Goal: Task Accomplishment & Management: Manage account settings

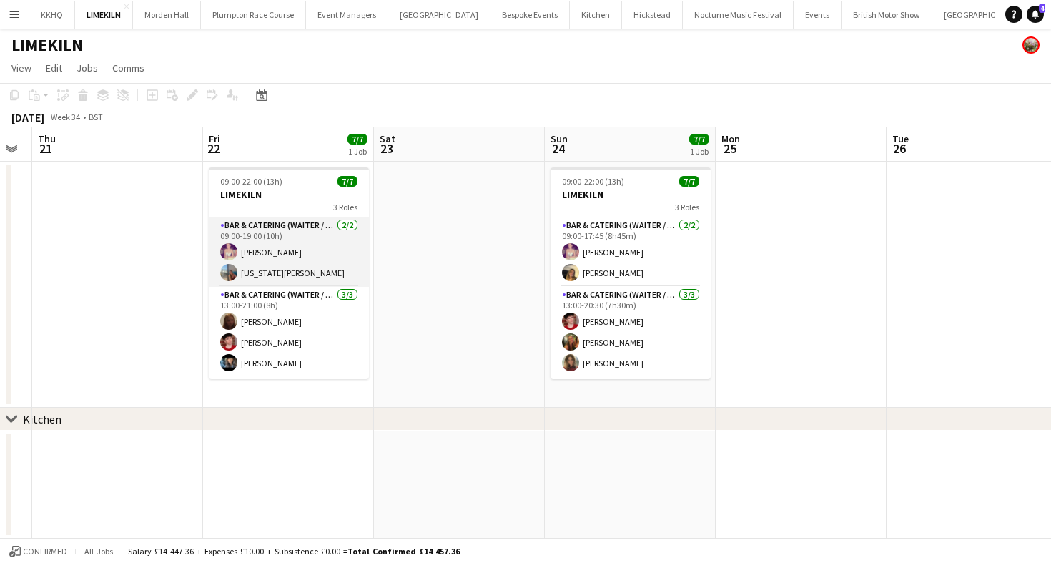
click at [276, 246] on app-card-role "Bar & Catering (Waiter / waitress) [DATE] 09:00-19:00 (10h) [PERSON_NAME] [US_S…" at bounding box center [289, 251] width 160 height 69
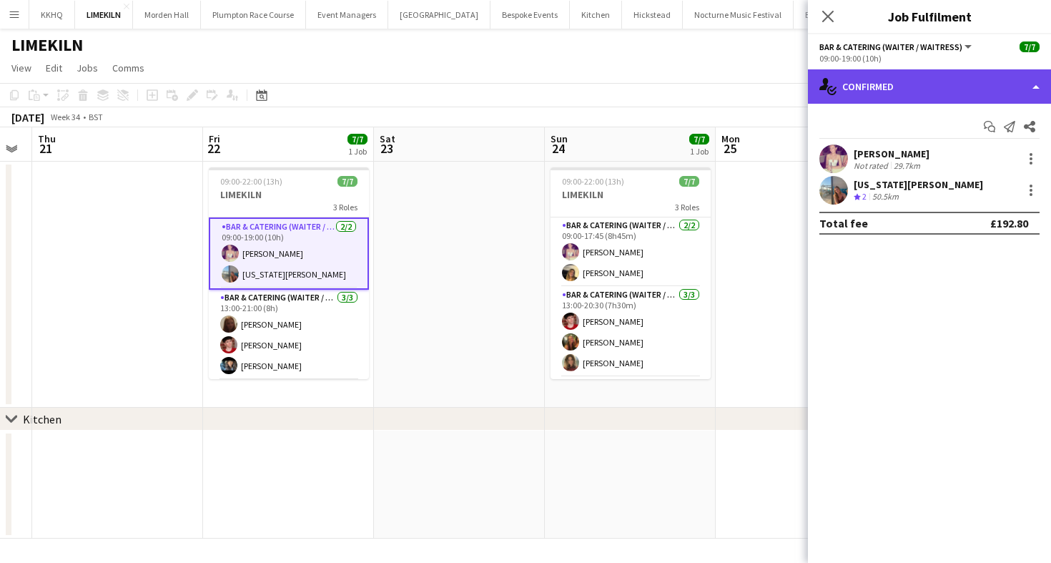
click at [844, 79] on div "single-neutral-actions-check-2 Confirmed" at bounding box center [929, 86] width 243 height 34
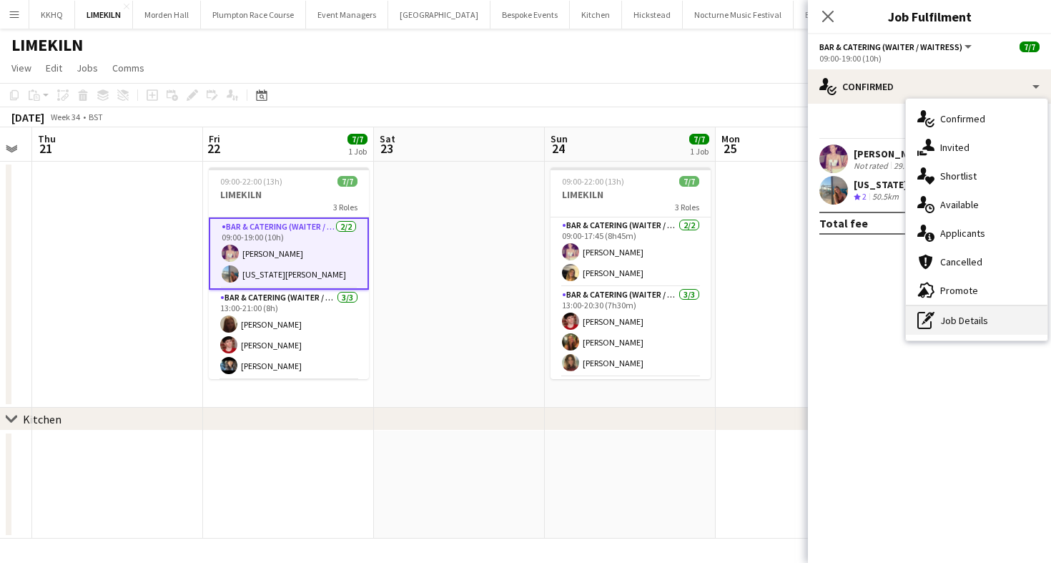
click at [932, 325] on icon "pen-write" at bounding box center [925, 320] width 17 height 17
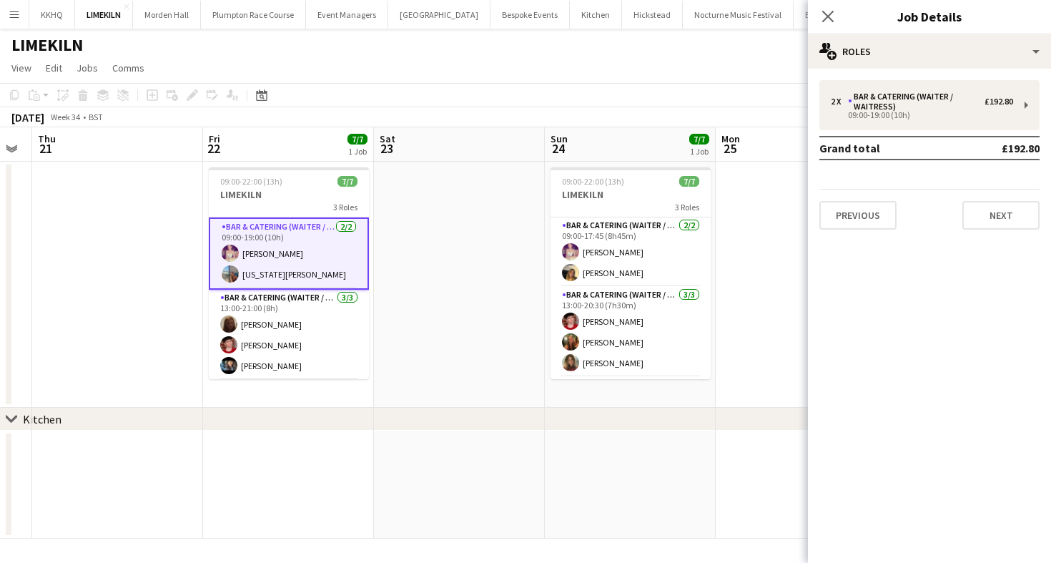
click at [568, 66] on app-page-menu "View Day view expanded Day view collapsed Month view Date picker Jump to [DATE]…" at bounding box center [525, 69] width 1051 height 27
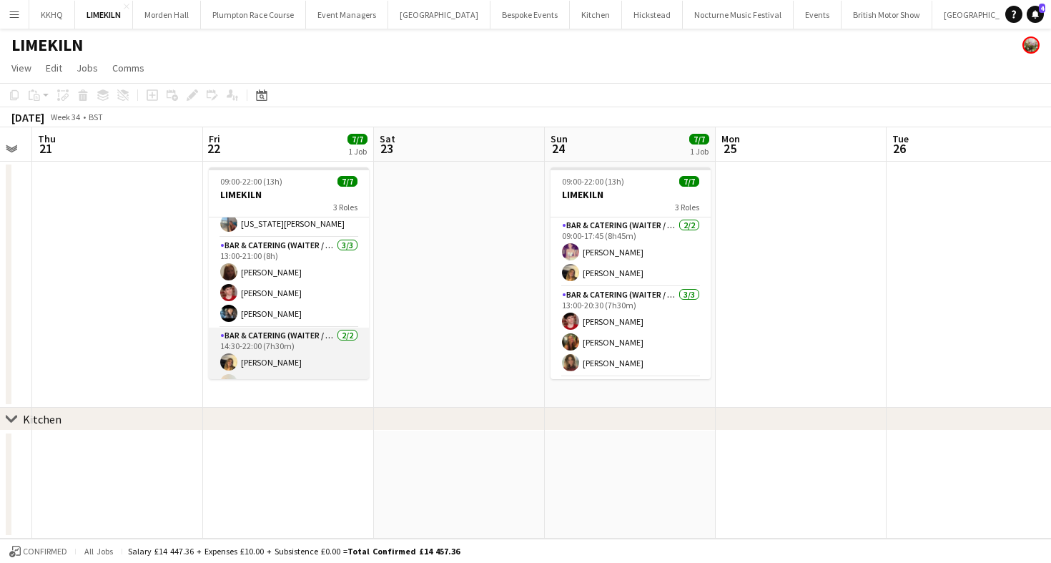
scroll to position [37, 0]
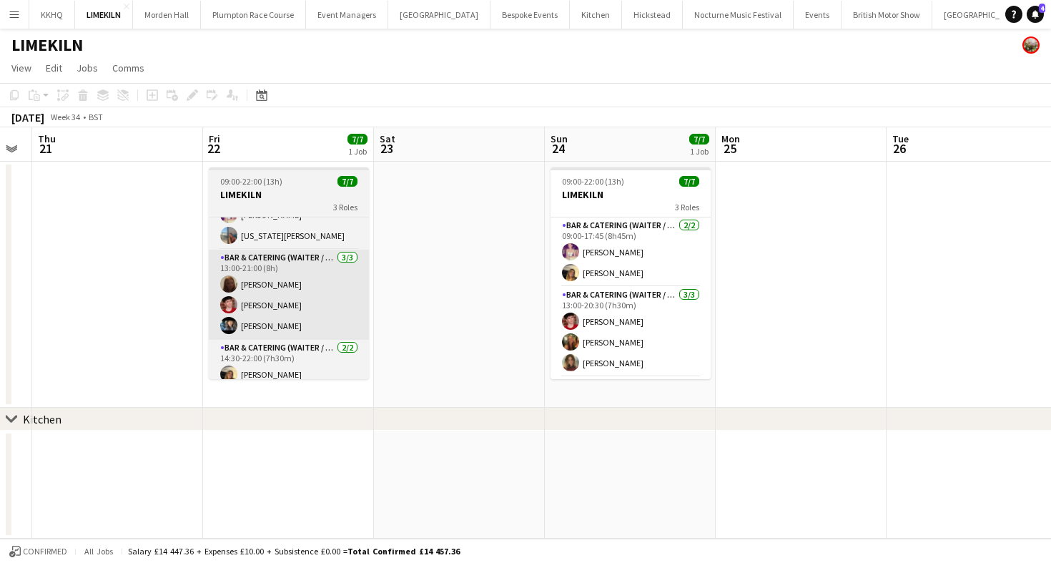
click at [280, 300] on app-card-role "Bar & Catering (Waiter / waitress) [DATE] 13:00-21:00 (8h) Maddie Leader [PERSO…" at bounding box center [289, 294] width 160 height 90
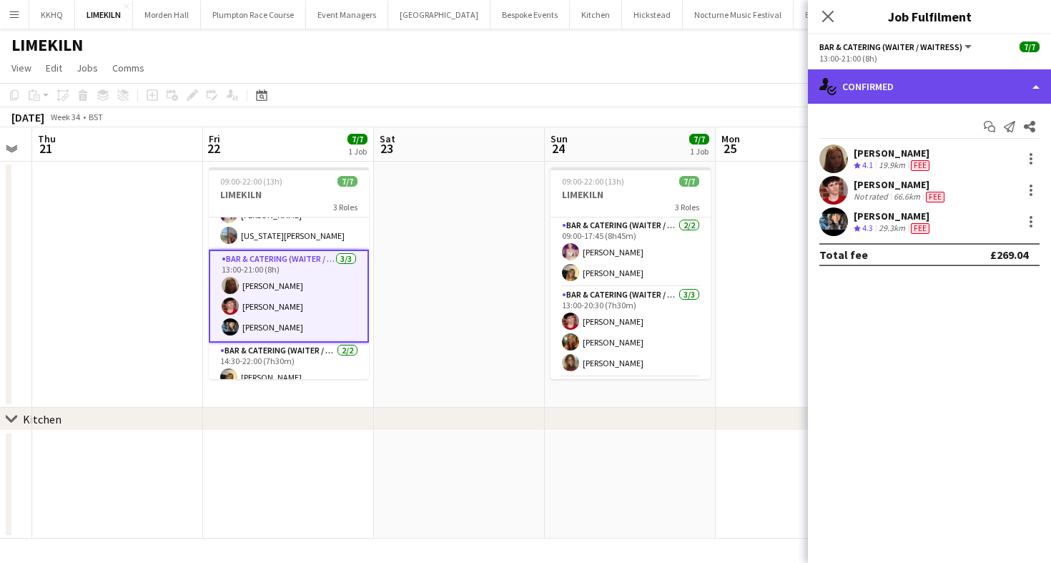
click at [914, 100] on div "single-neutral-actions-check-2 Confirmed" at bounding box center [929, 86] width 243 height 34
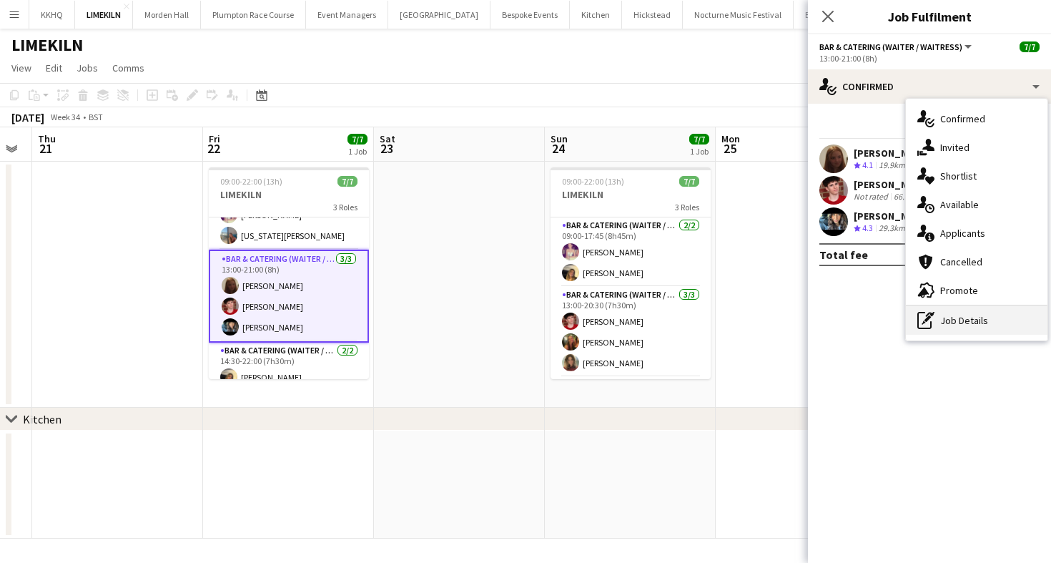
click at [927, 327] on icon at bounding box center [924, 320] width 14 height 17
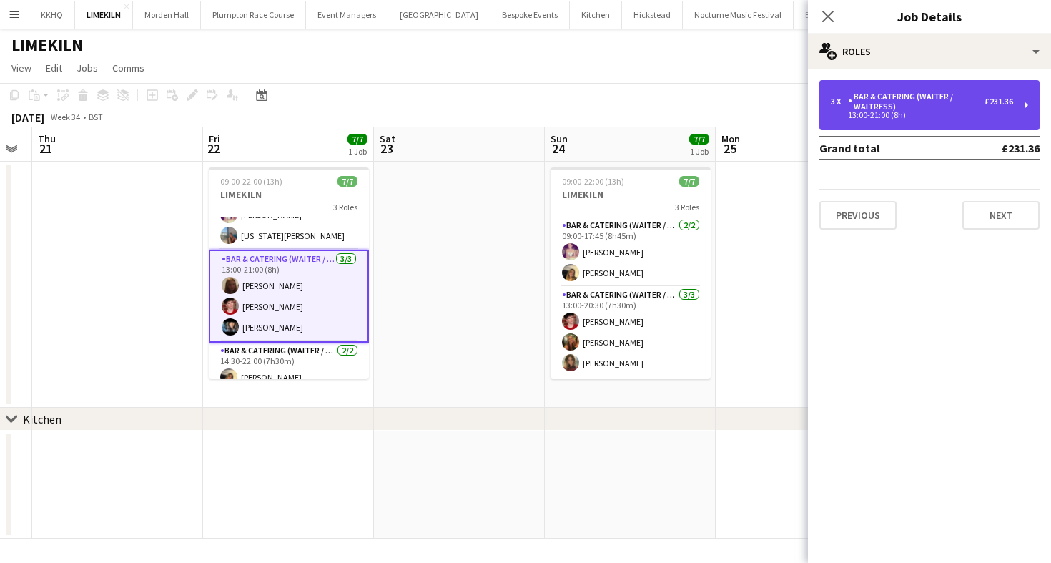
click at [887, 81] on div "3 x Bar & Catering (Waiter / waitress) £231.36 13:00-21:00 (8h)" at bounding box center [929, 105] width 220 height 50
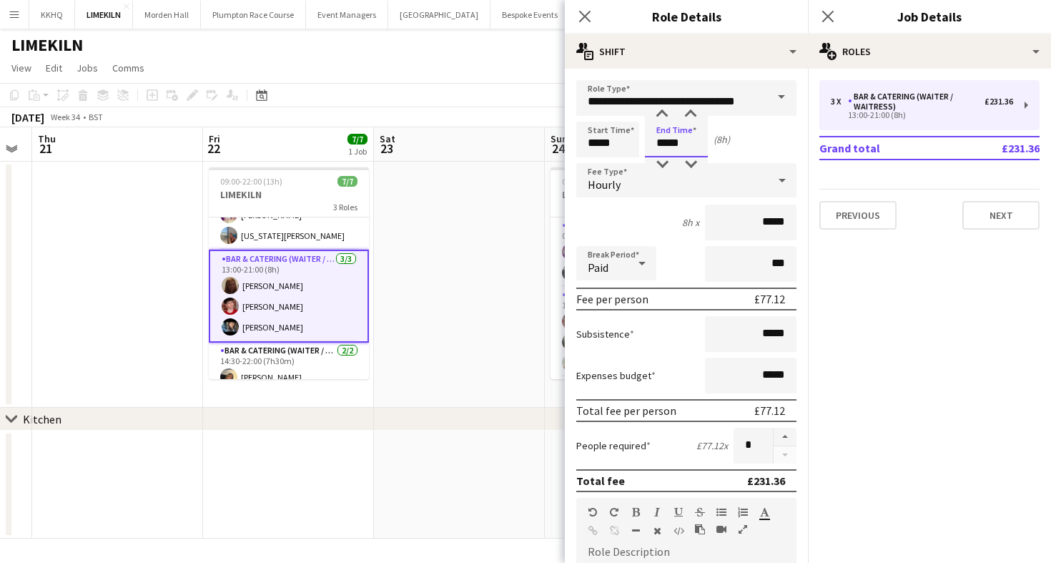
click at [690, 139] on input "*****" at bounding box center [676, 140] width 63 height 36
type input "*****"
click at [662, 159] on div at bounding box center [662, 164] width 29 height 14
click at [435, 84] on app-toolbar "Copy Paste Paste Command V Paste with crew Command Shift V Paste linked Job [GE…" at bounding box center [525, 95] width 1051 height 24
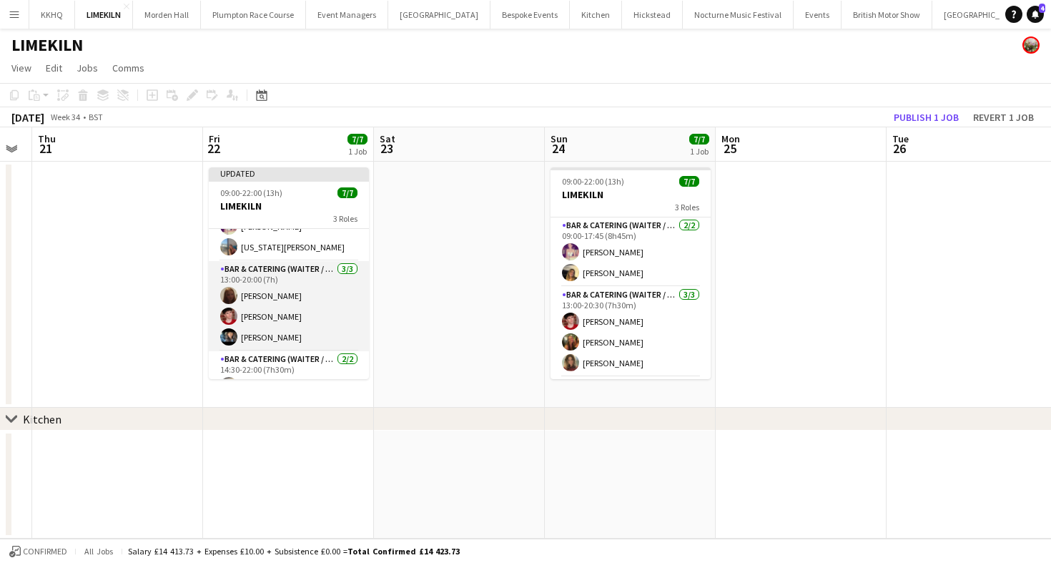
scroll to position [79, 0]
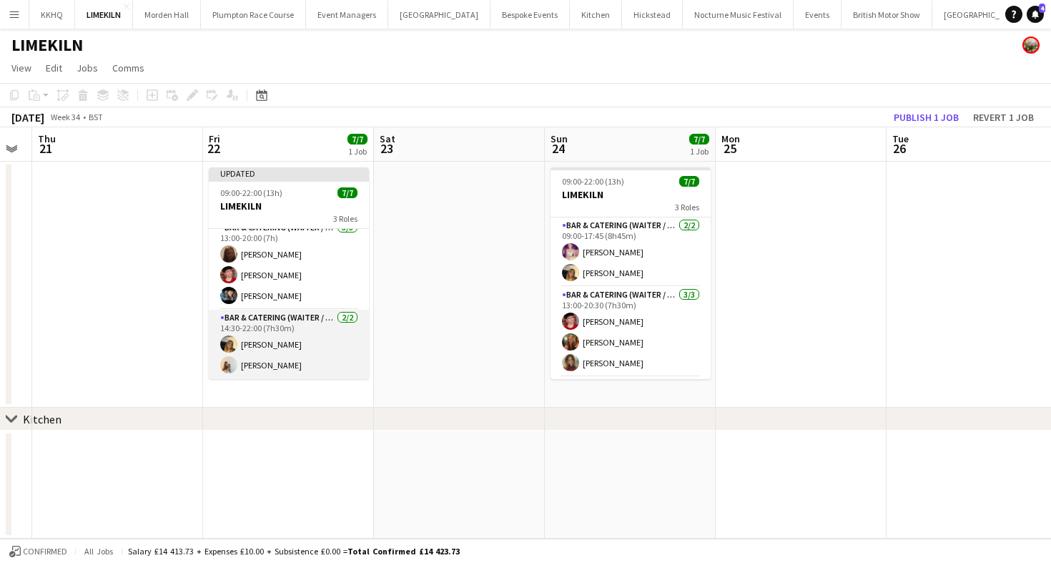
click at [326, 326] on app-card-role "Bar & Catering (Waiter / waitress) [DATE] 14:30-22:00 (7h30m) [PERSON_NAME] [PE…" at bounding box center [289, 344] width 160 height 69
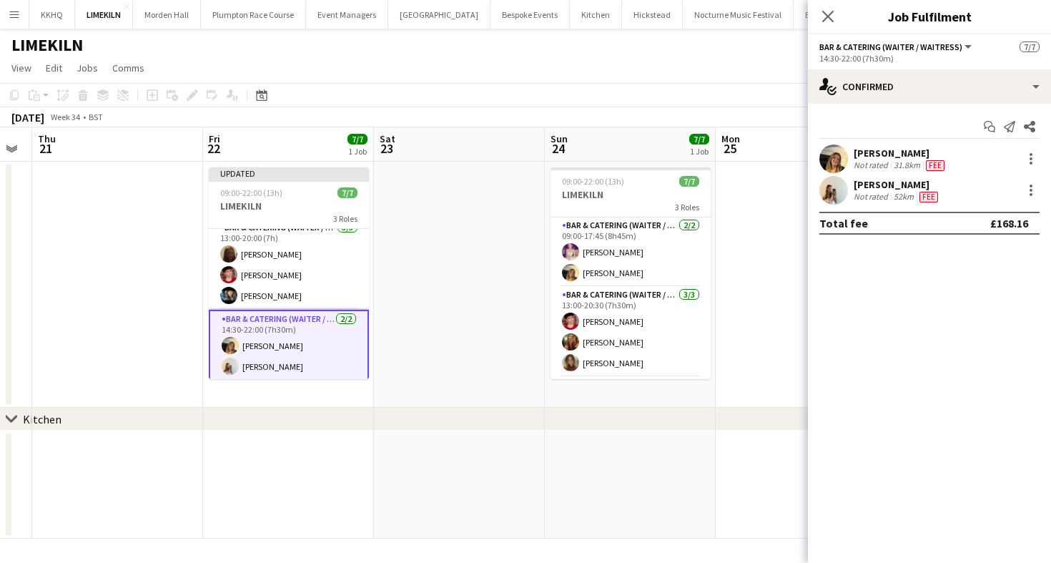
drag, startPoint x: 743, startPoint y: 81, endPoint x: 763, endPoint y: 92, distance: 22.4
click at [743, 81] on app-page-menu "View Day view expanded Day view collapsed Month view Date picker Jump to [DATE]…" at bounding box center [525, 69] width 1051 height 27
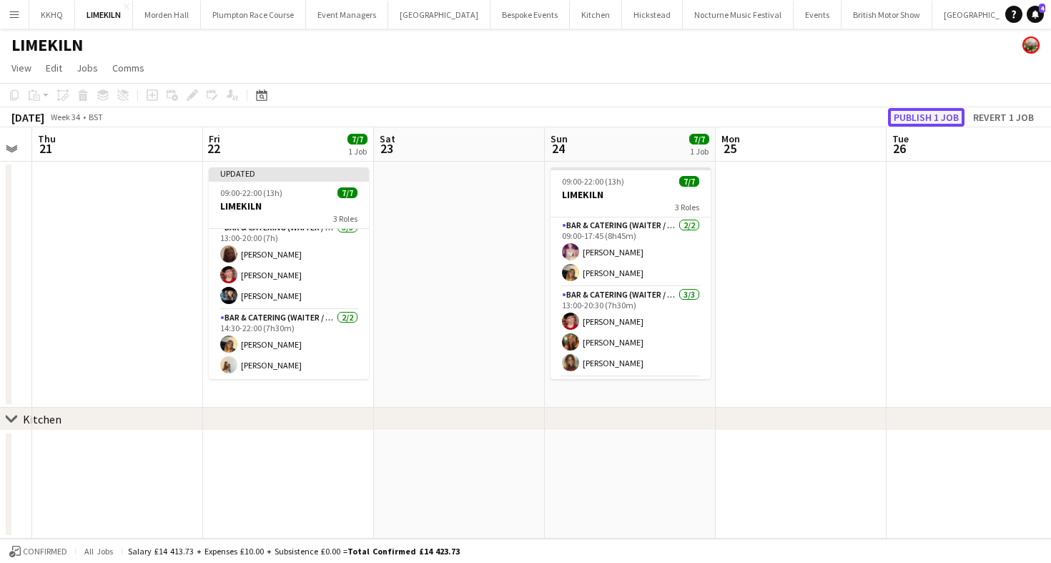
click at [914, 120] on button "Publish 1 job" at bounding box center [926, 117] width 76 height 19
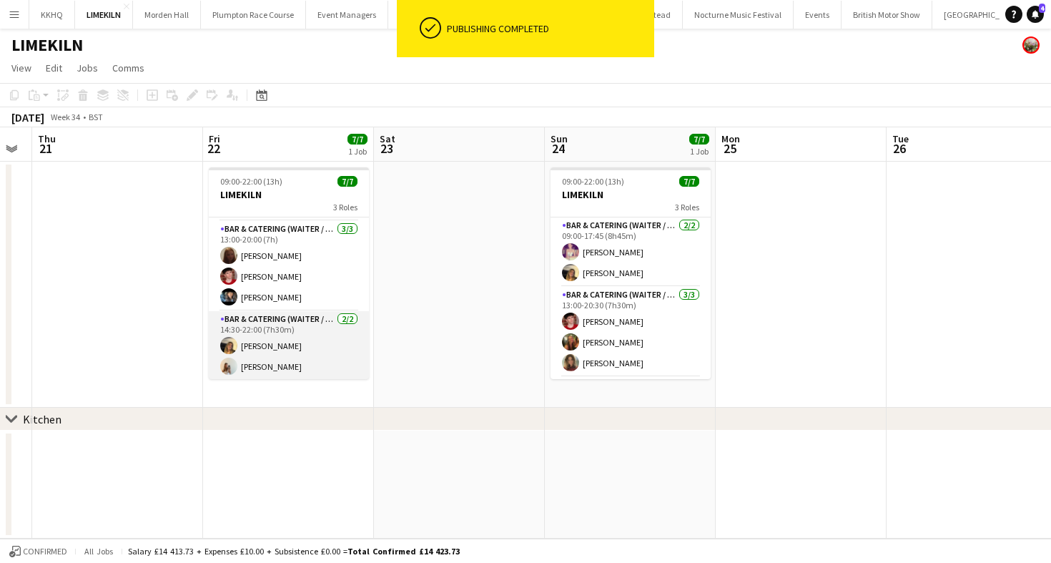
scroll to position [0, 0]
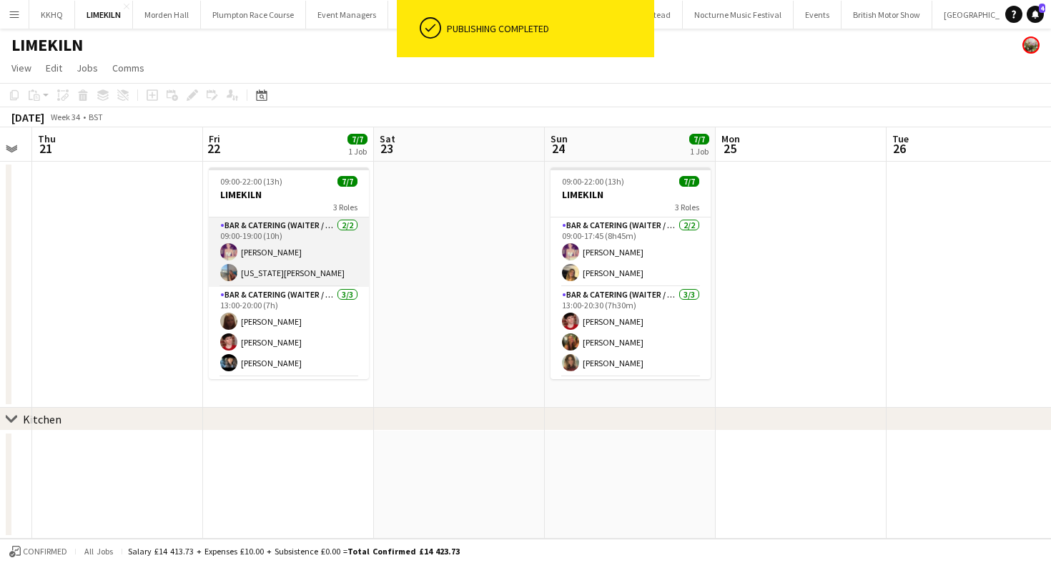
click at [294, 253] on app-card-role "Bar & Catering (Waiter / waitress) [DATE] 09:00-19:00 (10h) [PERSON_NAME] [US_S…" at bounding box center [289, 251] width 160 height 69
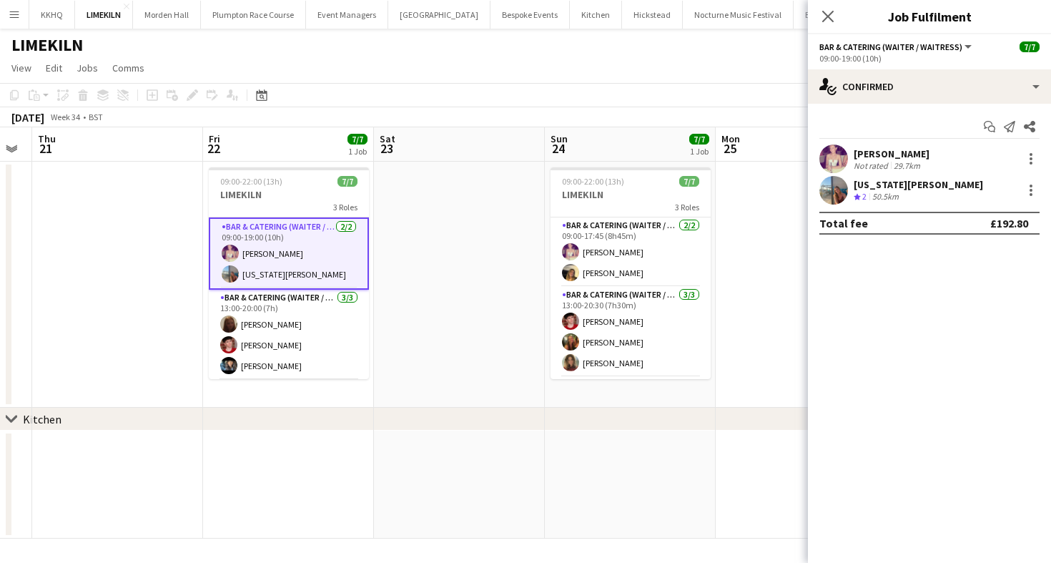
click at [656, 63] on app-page-menu "View Day view expanded Day view collapsed Month view Date picker Jump to [DATE]…" at bounding box center [525, 69] width 1051 height 27
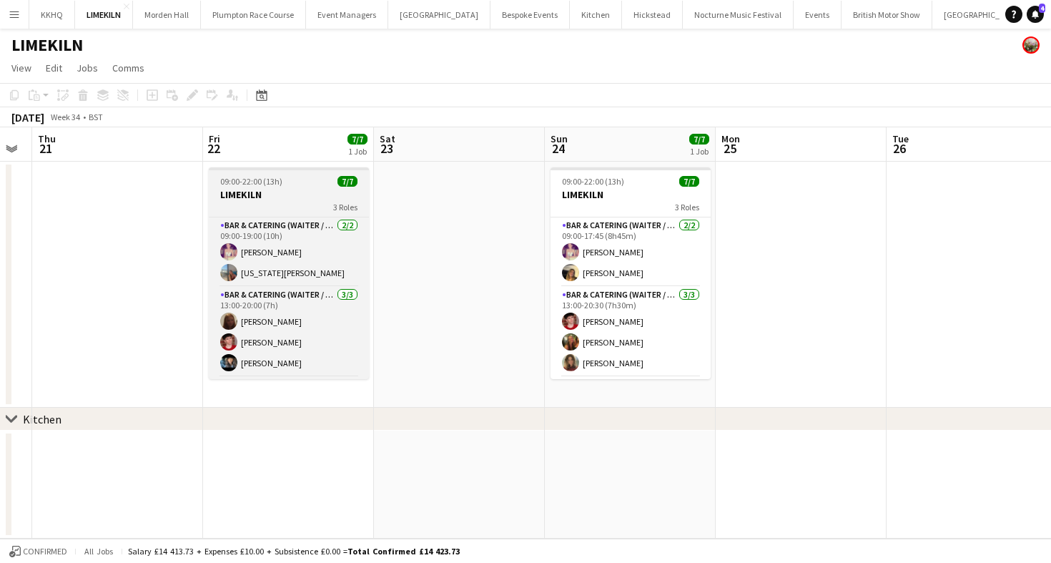
click at [281, 195] on h3 "LIMEKILN" at bounding box center [289, 194] width 160 height 13
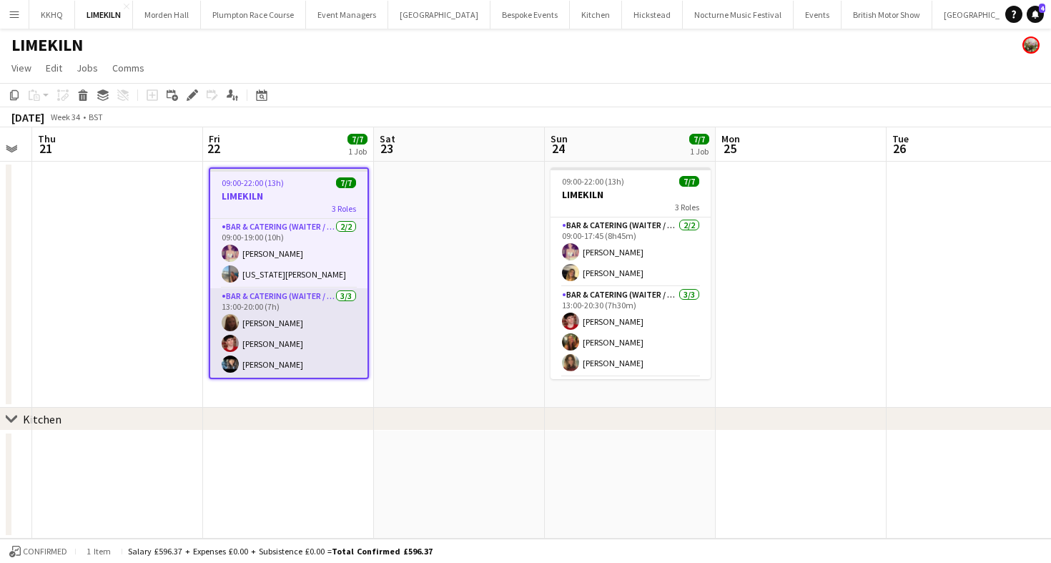
click at [305, 340] on app-card-role "Bar & Catering (Waiter / waitress) [DATE] 13:00-20:00 (7h) Maddie Leader [PERSO…" at bounding box center [288, 333] width 157 height 90
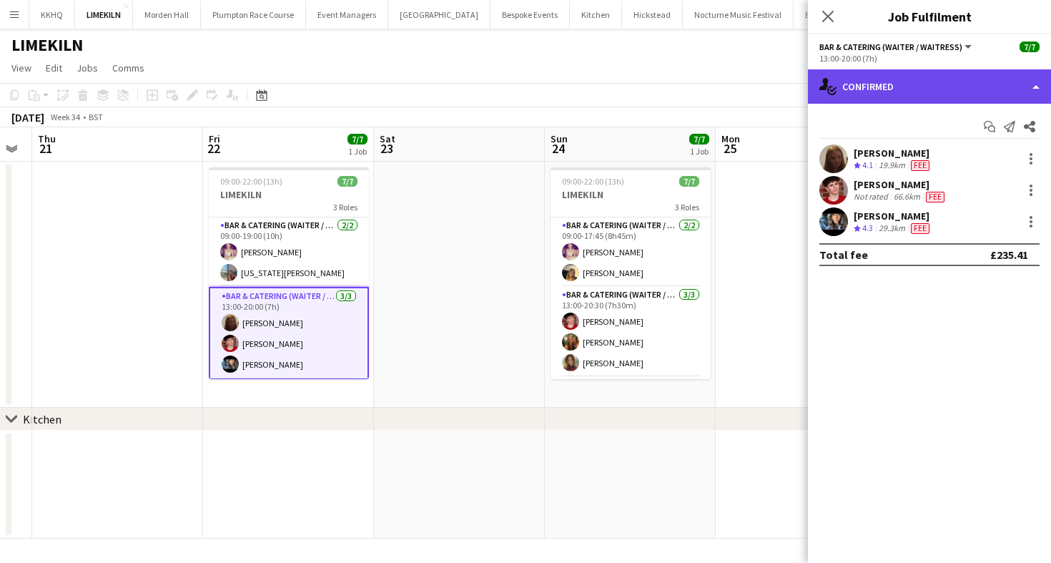
click at [965, 95] on div "single-neutral-actions-check-2 Confirmed" at bounding box center [929, 86] width 243 height 34
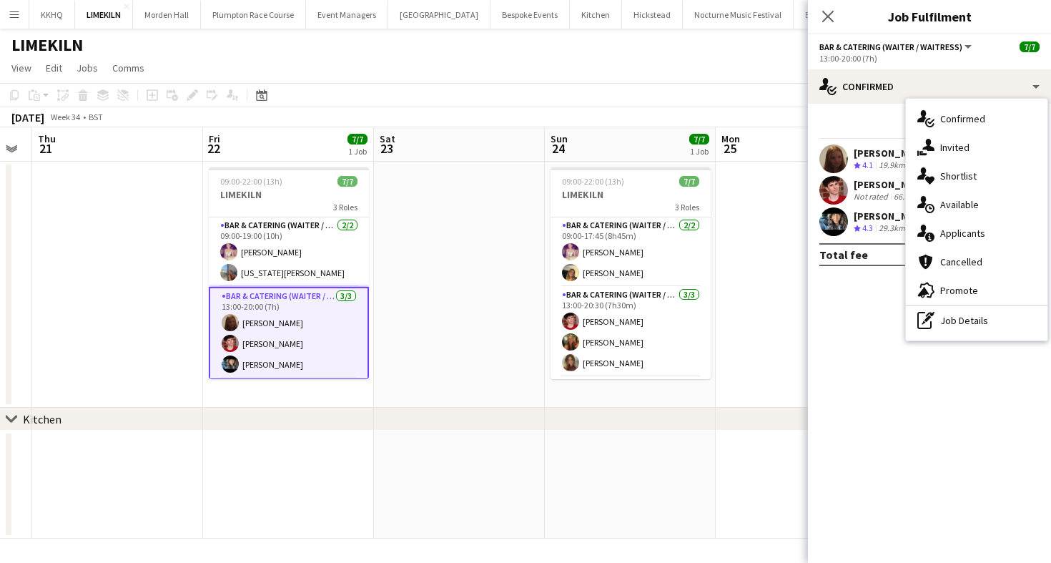
click at [946, 335] on div "single-neutral-actions-check-2 Confirmed single-neutral-actions-share-1 Invited…" at bounding box center [977, 220] width 142 height 242
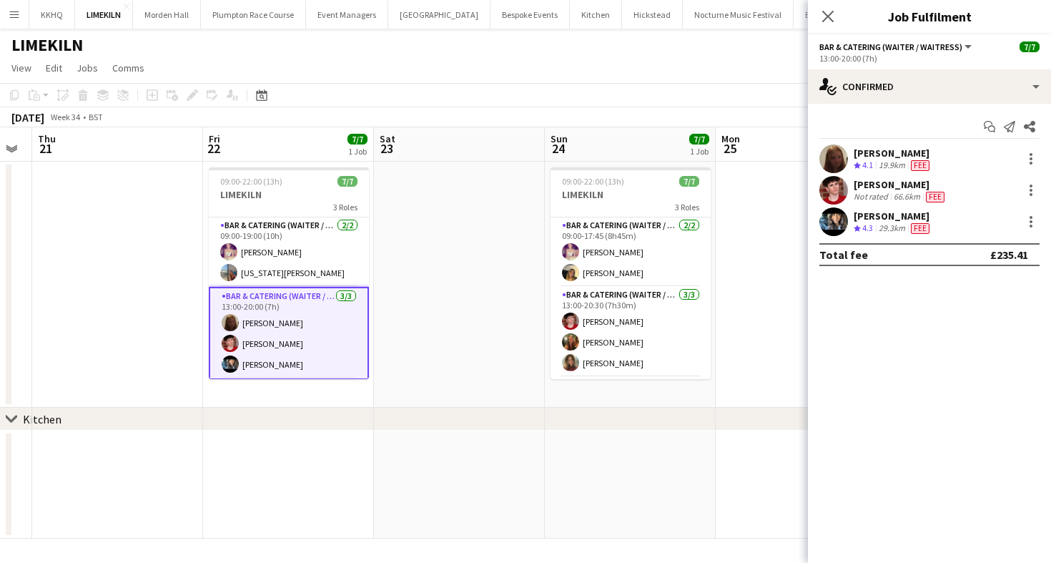
click at [899, 66] on app-options-switcher "Bar & Catering (Waiter / waitress) All roles Bar & Catering (Waiter / waitress)…" at bounding box center [929, 51] width 243 height 35
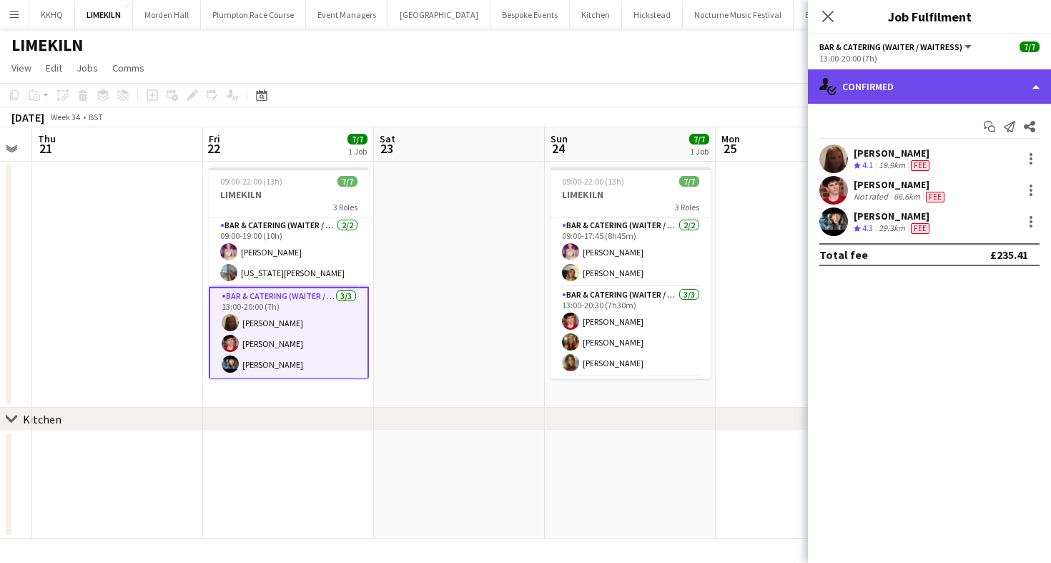
click at [896, 89] on div "single-neutral-actions-check-2 Confirmed" at bounding box center [929, 86] width 243 height 34
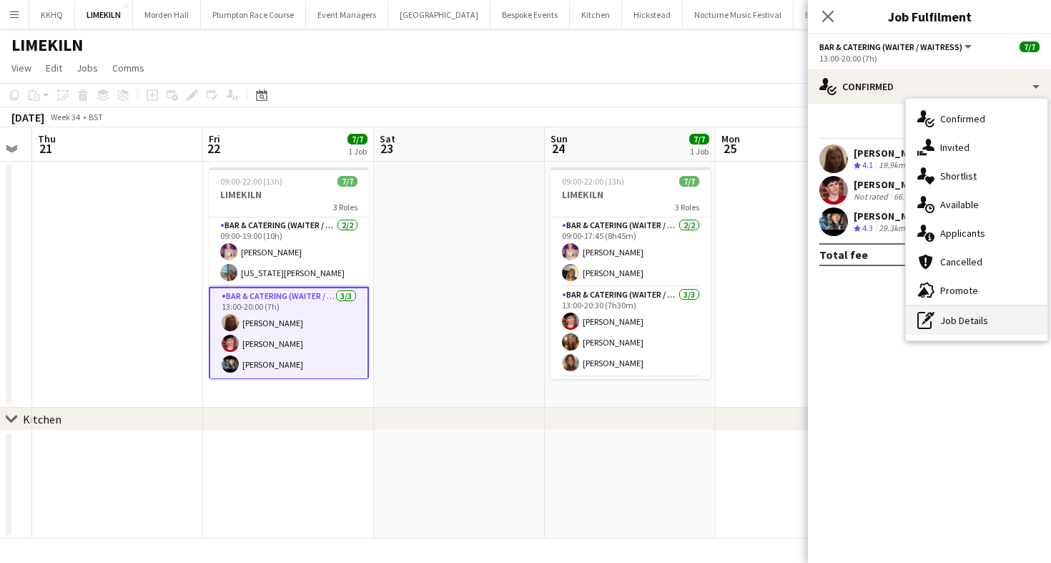
click at [948, 324] on div "pen-write Job Details" at bounding box center [977, 320] width 142 height 29
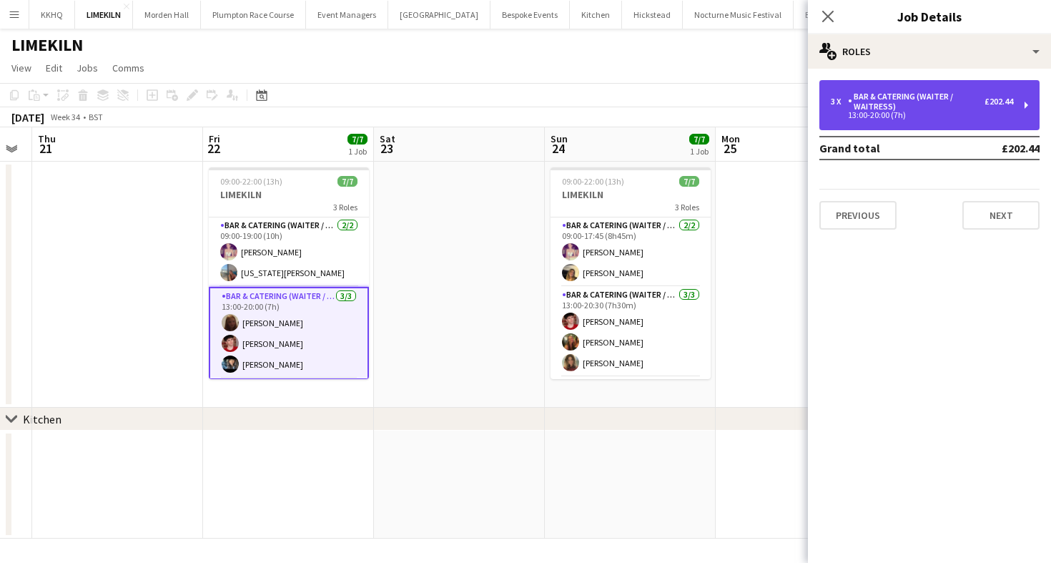
click at [916, 95] on div "Bar & Catering (Waiter / waitress)" at bounding box center [916, 102] width 137 height 20
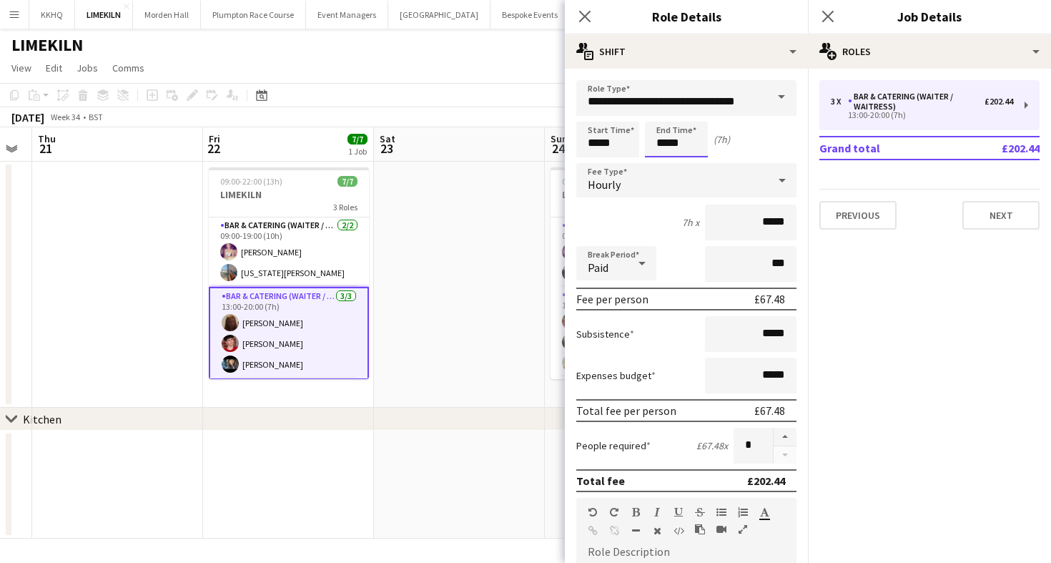
click at [679, 129] on input "*****" at bounding box center [676, 140] width 63 height 36
type input "*****"
click at [664, 120] on div at bounding box center [662, 114] width 29 height 14
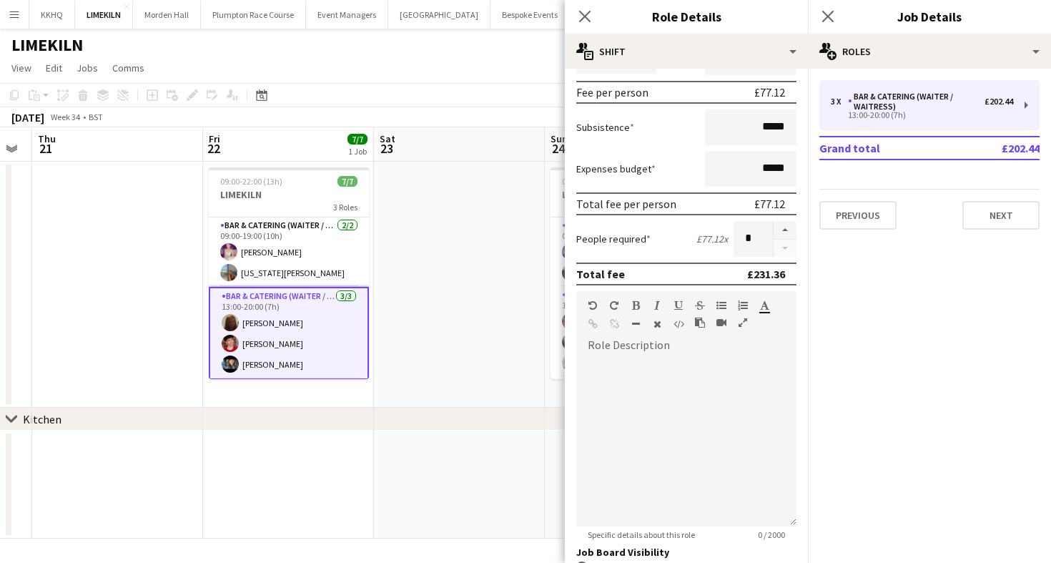
scroll to position [405, 0]
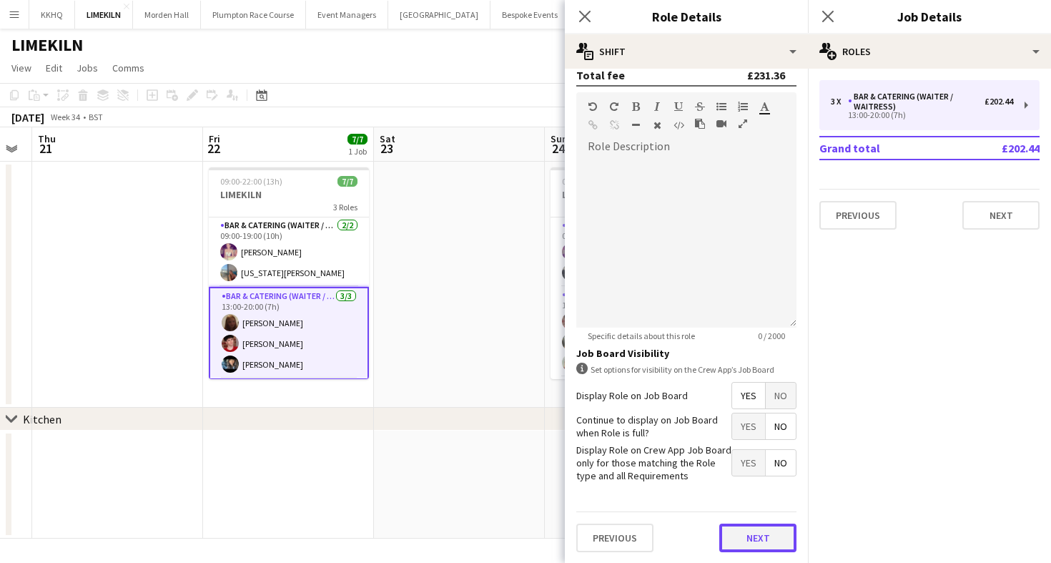
click at [740, 532] on button "Next" at bounding box center [757, 537] width 77 height 29
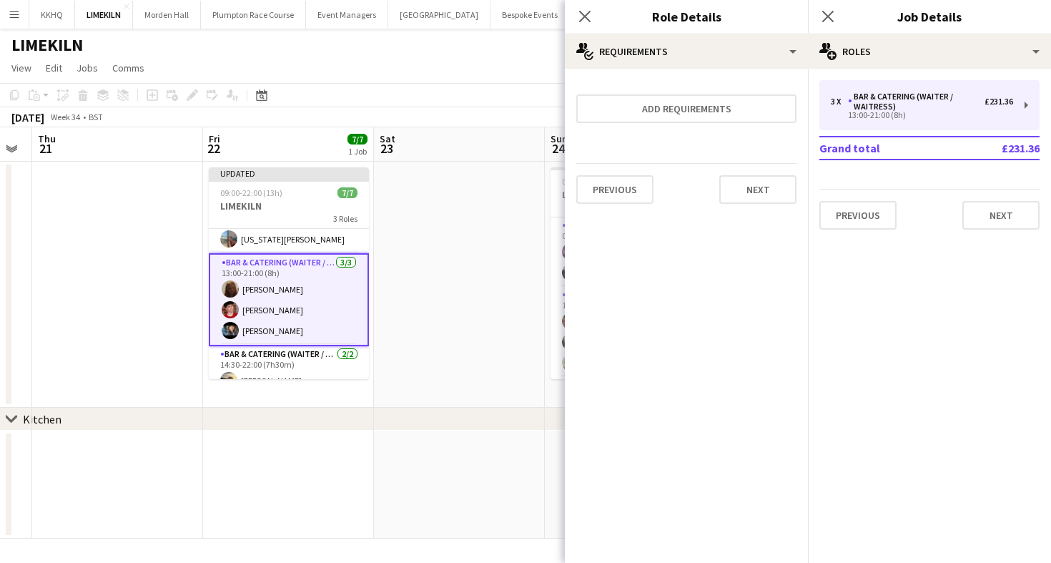
scroll to position [52, 0]
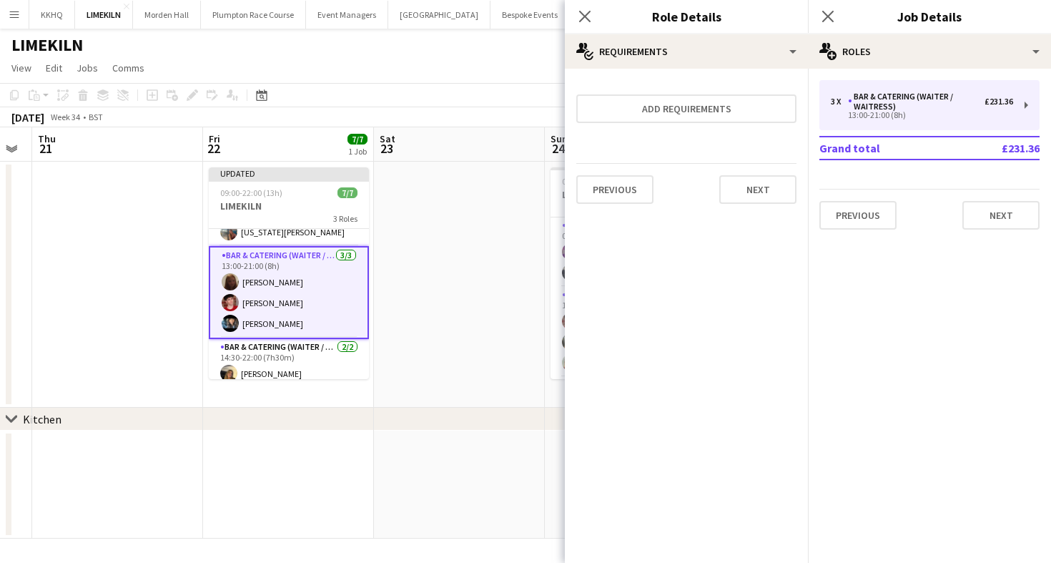
click at [460, 56] on app-page-menu "View Day view expanded Day view collapsed Month view Date picker Jump to [DATE]…" at bounding box center [525, 69] width 1051 height 27
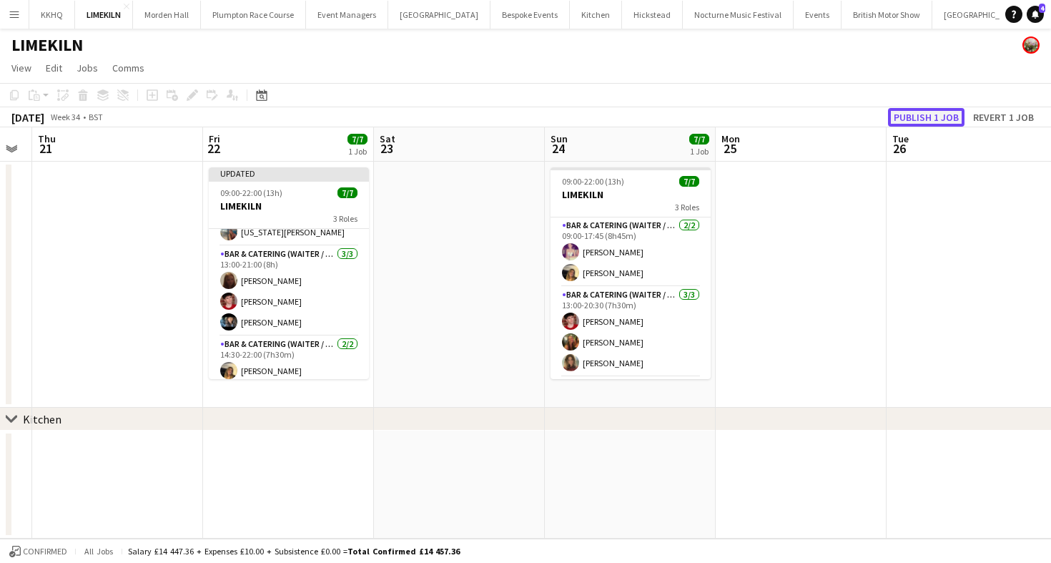
click at [925, 115] on button "Publish 1 job" at bounding box center [926, 117] width 76 height 19
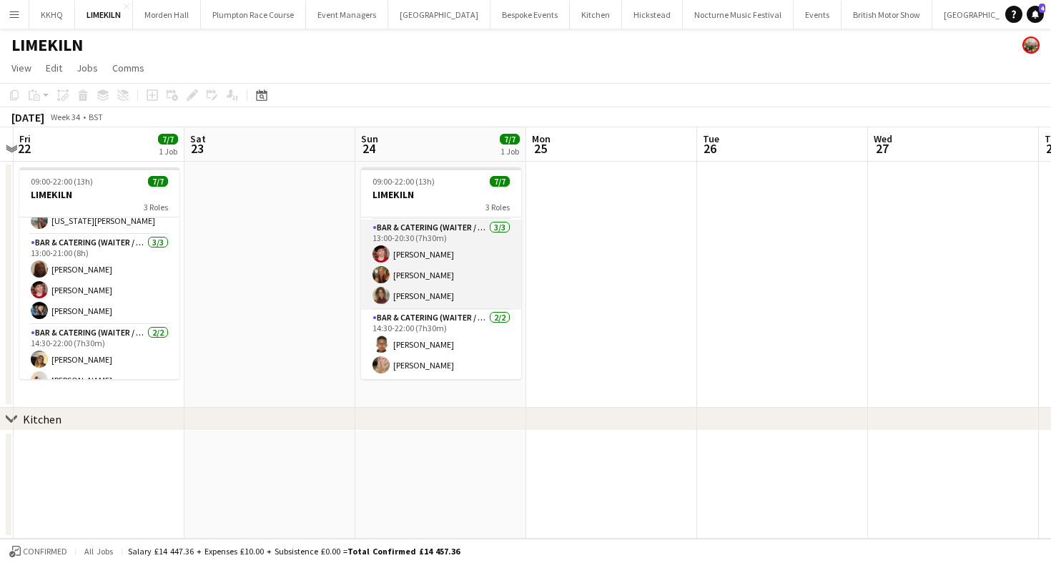
scroll to position [0, 0]
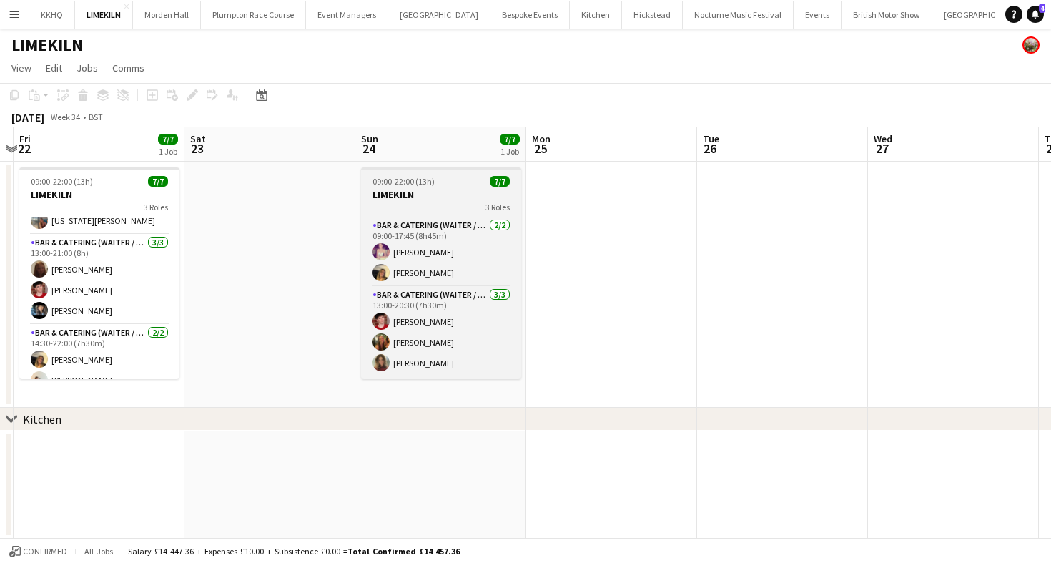
click at [407, 192] on h3 "LIMEKILN" at bounding box center [441, 194] width 160 height 13
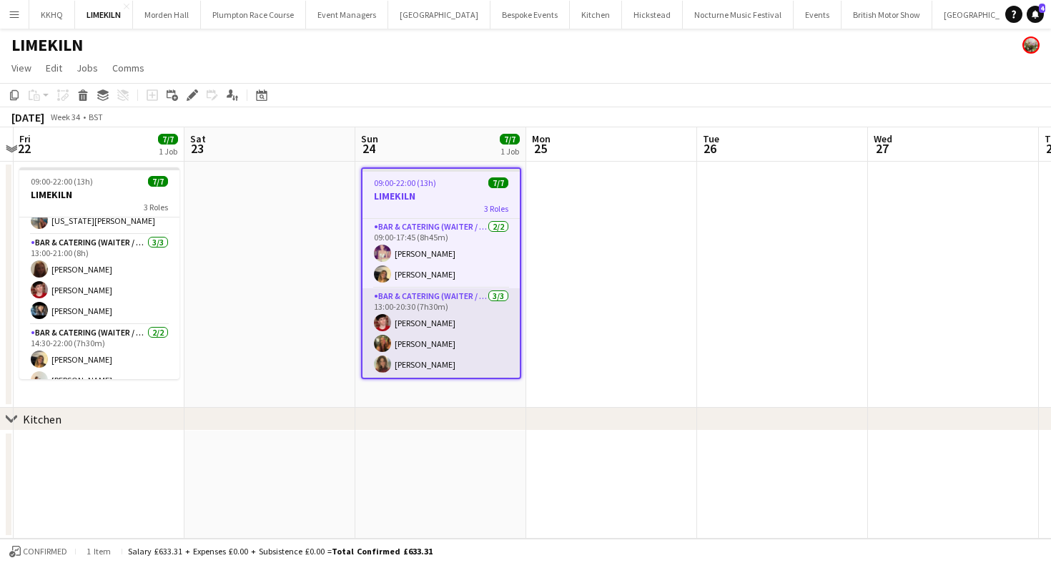
click at [469, 314] on app-card-role "Bar & Catering (Waiter / waitress) [DATE] 13:00-20:30 (7h30m) [PERSON_NAME] [PE…" at bounding box center [440, 333] width 157 height 90
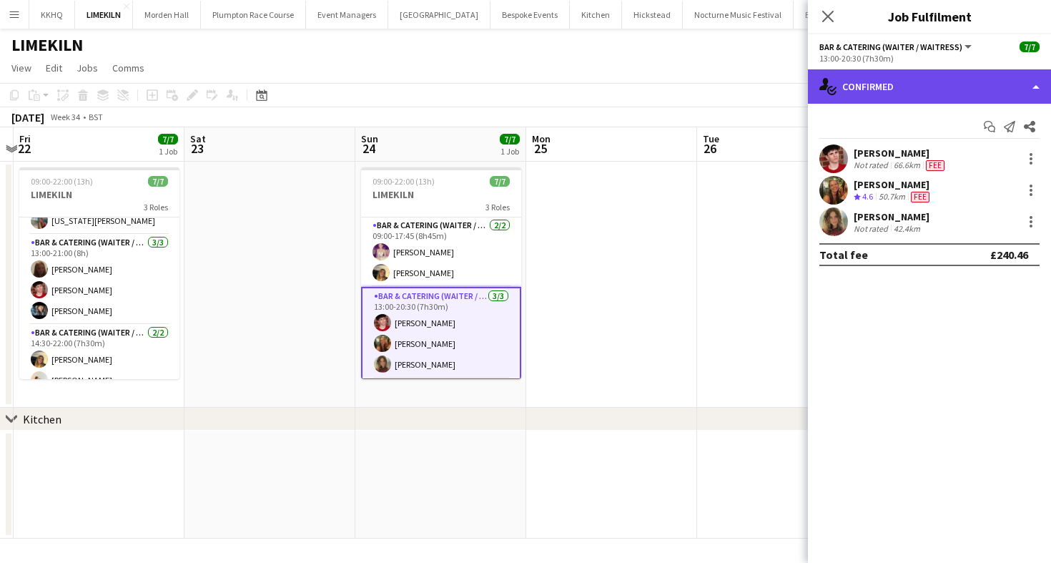
click at [986, 82] on div "single-neutral-actions-check-2 Confirmed" at bounding box center [929, 86] width 243 height 34
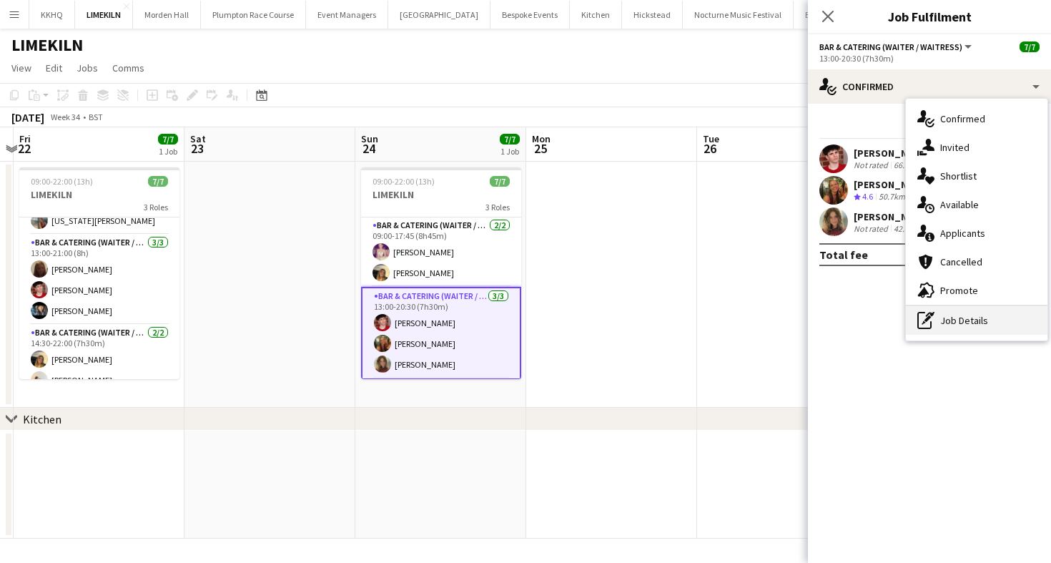
click at [986, 322] on div "pen-write Job Details" at bounding box center [977, 320] width 142 height 29
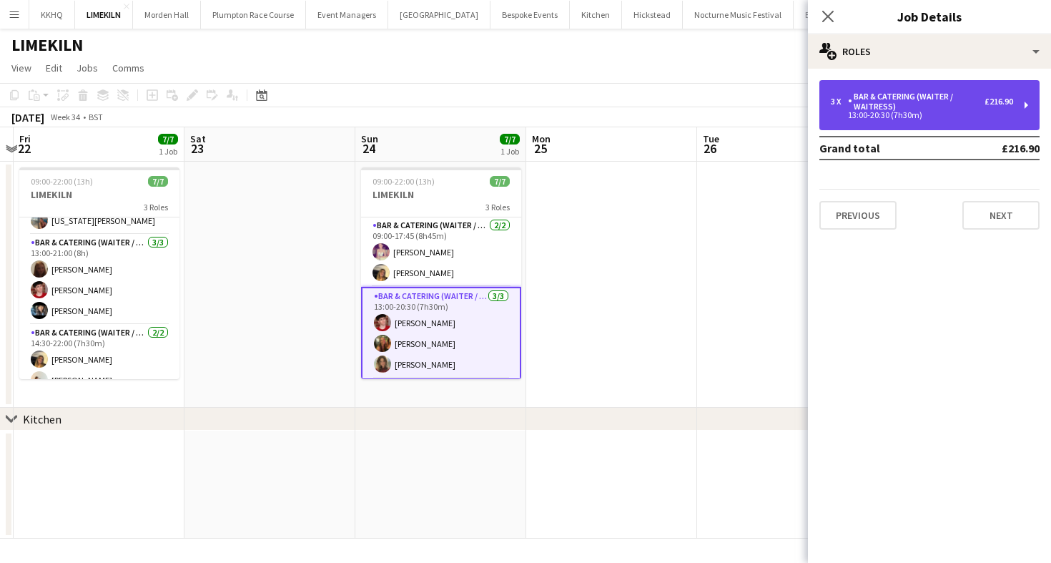
click at [939, 104] on div "Bar & Catering (Waiter / waitress)" at bounding box center [916, 102] width 137 height 20
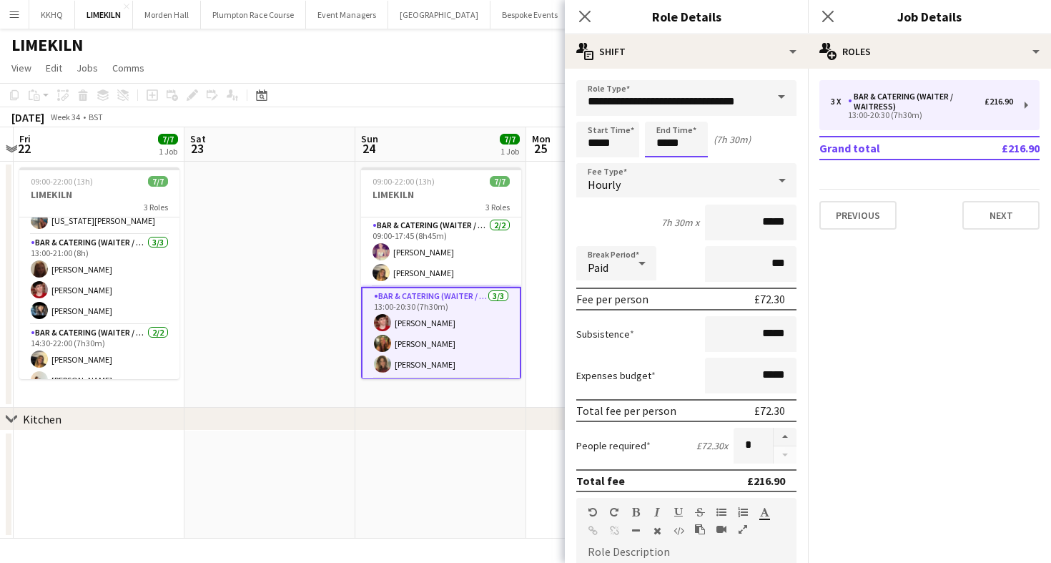
click at [681, 149] on input "*****" at bounding box center [676, 140] width 63 height 36
click at [692, 161] on div at bounding box center [690, 164] width 29 height 14
type input "*****"
click at [692, 161] on div at bounding box center [690, 164] width 29 height 14
click at [470, 59] on app-page-menu "View Day view expanded Day view collapsed Month view Date picker Jump to [DATE]…" at bounding box center [525, 69] width 1051 height 27
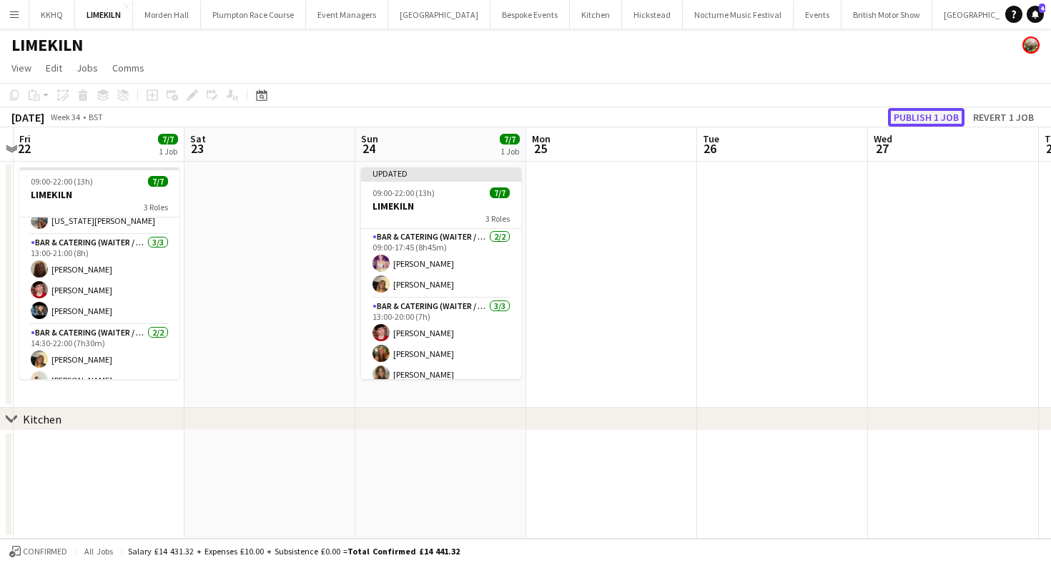
click at [946, 113] on button "Publish 1 job" at bounding box center [926, 117] width 76 height 19
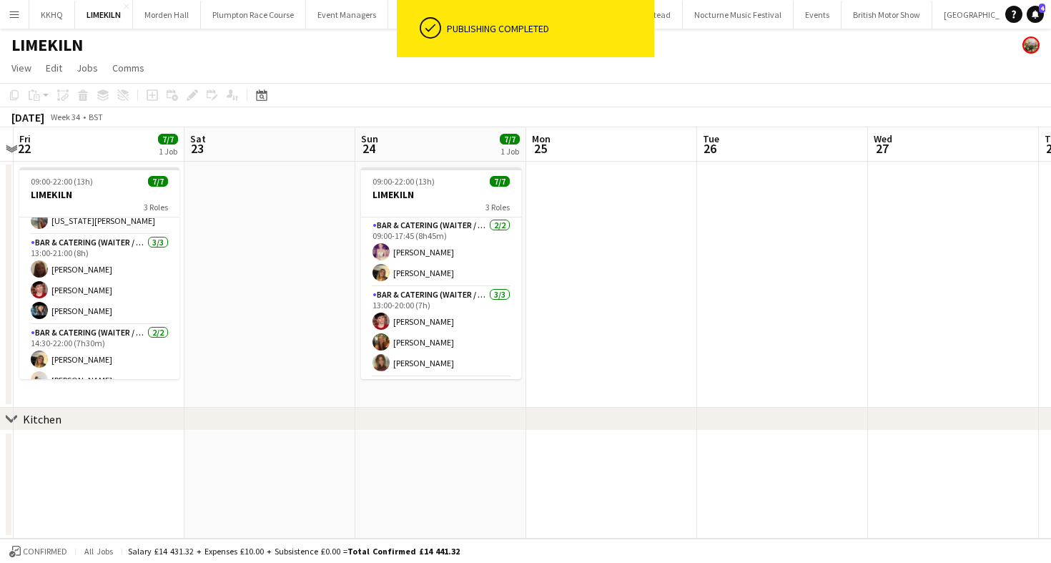
scroll to position [14, 0]
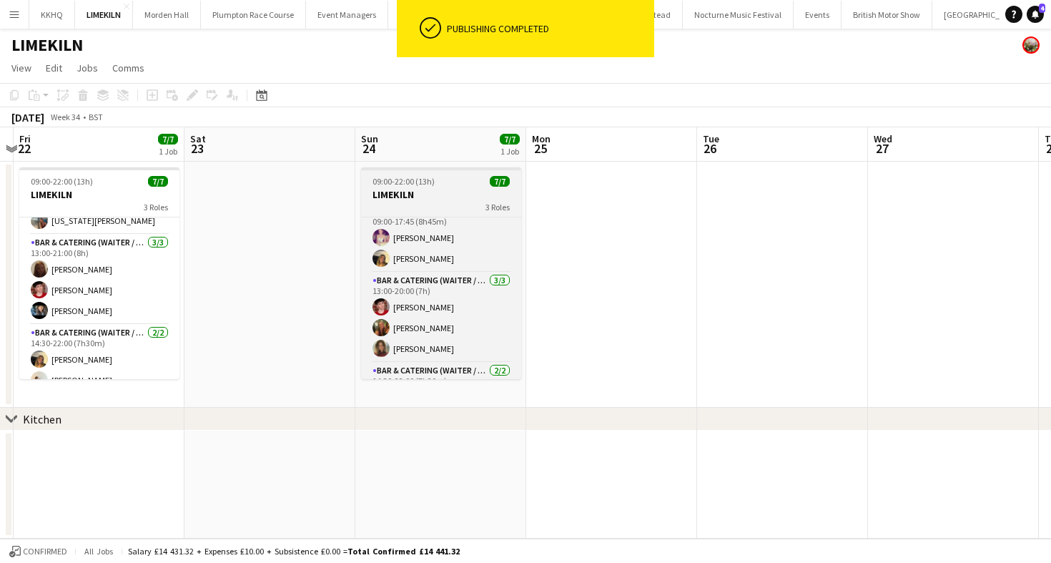
click at [424, 191] on h3 "LIMEKILN" at bounding box center [441, 194] width 160 height 13
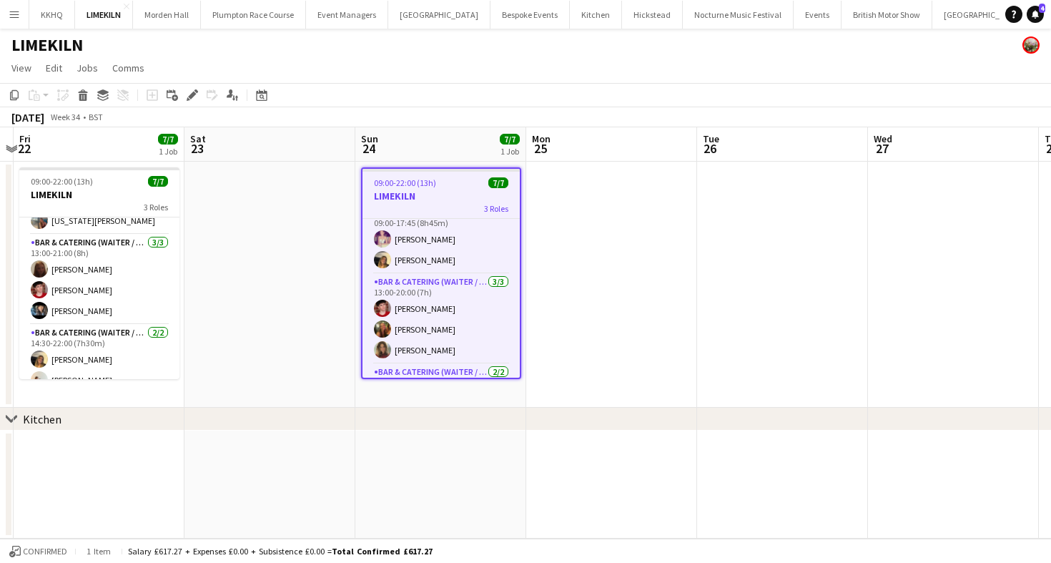
click at [442, 60] on app-page-menu "View Day view expanded Day view collapsed Month view Date picker Jump to [DATE]…" at bounding box center [525, 69] width 1051 height 27
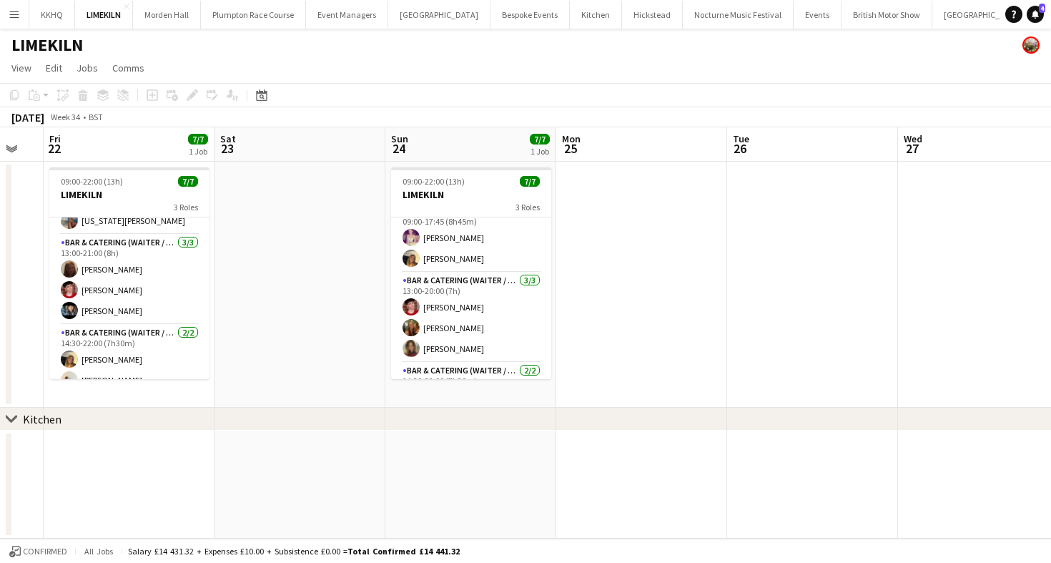
scroll to position [0, 460]
